Goal: Task Accomplishment & Management: Complete application form

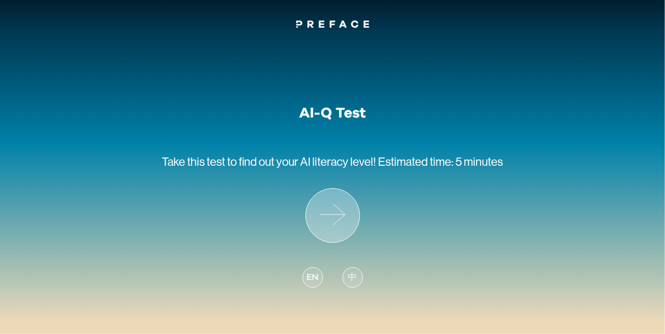
click at [344, 216] on icon at bounding box center [333, 216] width 54 height 54
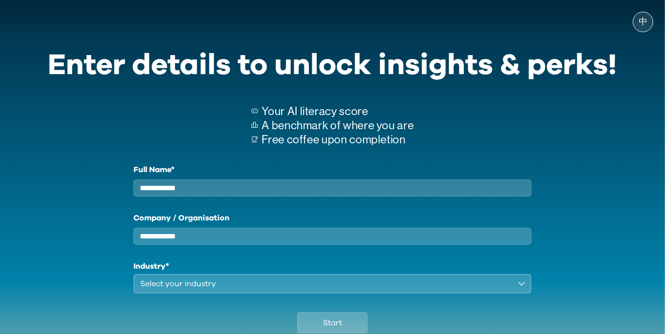
click at [401, 194] on input "Full Name*" at bounding box center [332, 187] width 398 height 17
type input "*"
click at [421, 245] on input "Company / Organisation" at bounding box center [332, 235] width 398 height 17
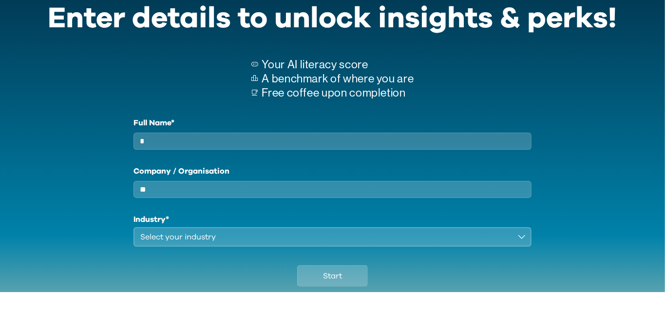
scroll to position [7, 0]
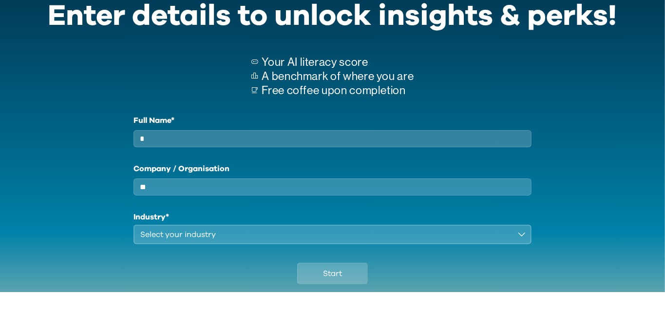
type input "**"
click at [368, 300] on div "Start" at bounding box center [332, 313] width 569 height 54
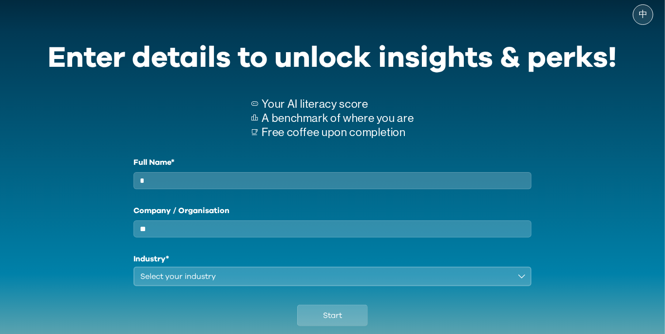
click at [380, 282] on div "Select your industry" at bounding box center [325, 276] width 371 height 12
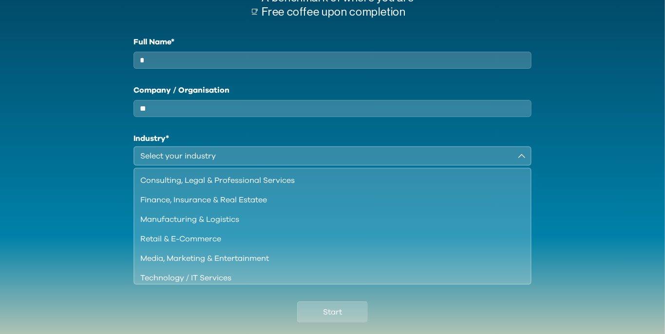
scroll to position [140, 0]
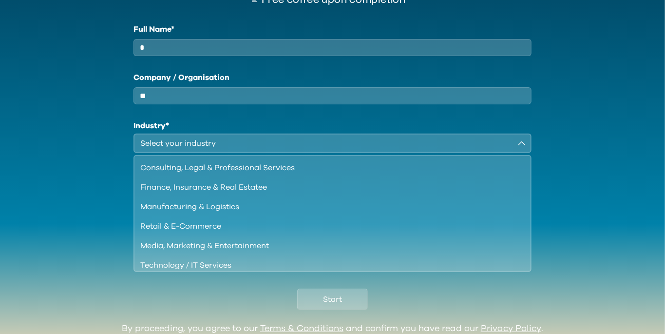
click at [338, 251] on div "Media, Marketing & Entertainment" at bounding box center [326, 246] width 373 height 12
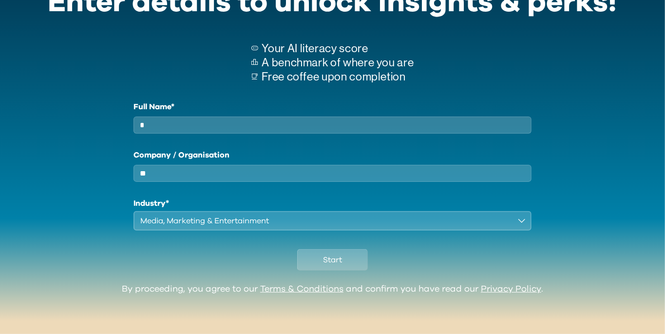
scroll to position [23, 0]
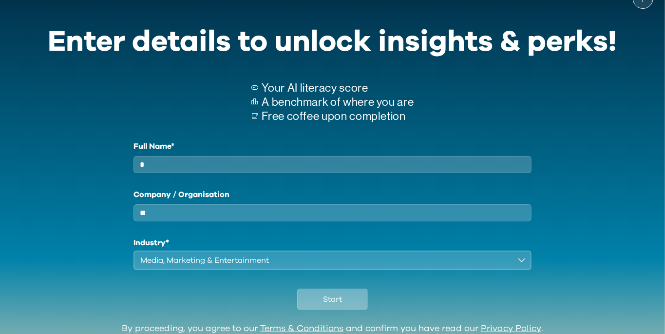
click at [338, 305] on span "Start" at bounding box center [332, 299] width 19 height 12
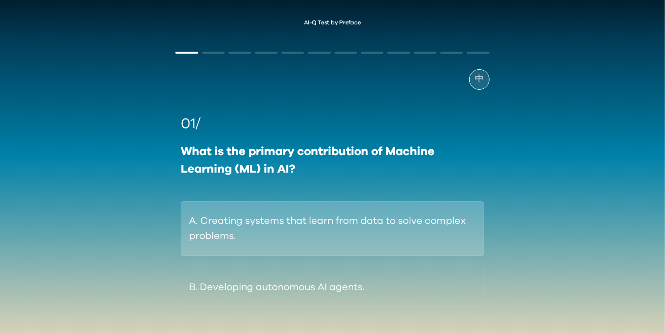
click at [442, 238] on button "A. Creating systems that learn from data to solve complex problems." at bounding box center [332, 228] width 303 height 55
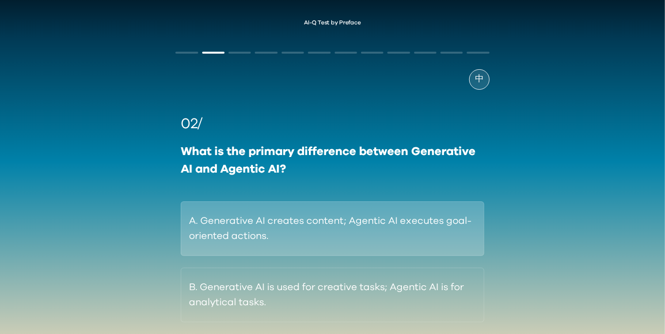
click at [391, 241] on button "A. Generative AI creates content; Agentic AI executes goal-oriented actions." at bounding box center [332, 228] width 303 height 55
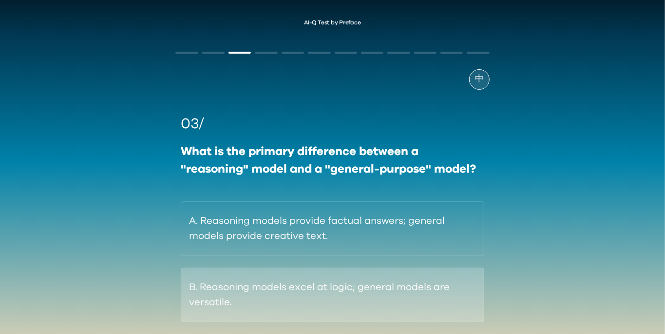
click at [383, 305] on button "B. Reasoning models excel at logic; general models are versatile." at bounding box center [332, 294] width 303 height 55
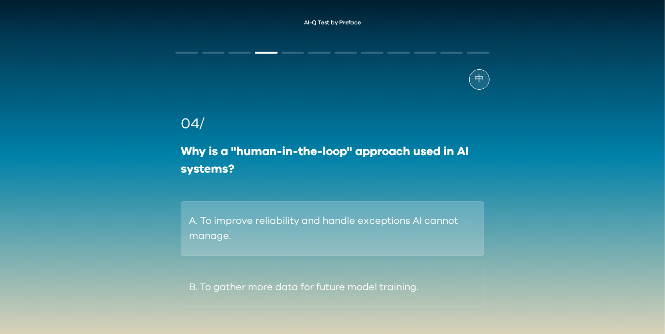
click at [333, 239] on button "A. To improve reliability and handle exceptions AI cannot manage." at bounding box center [332, 228] width 303 height 55
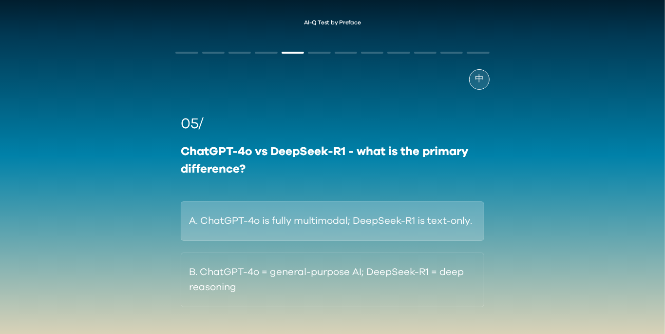
click at [337, 226] on button "A. ChatGPT-4o is fully multimodal; DeepSeek-R1 is text-only." at bounding box center [332, 220] width 303 height 39
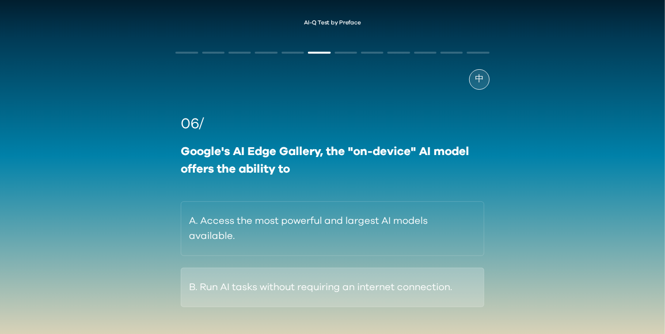
click at [444, 279] on button "B. Run AI tasks without requiring an internet connection." at bounding box center [332, 286] width 303 height 39
